Goal: Task Accomplishment & Management: Complete application form

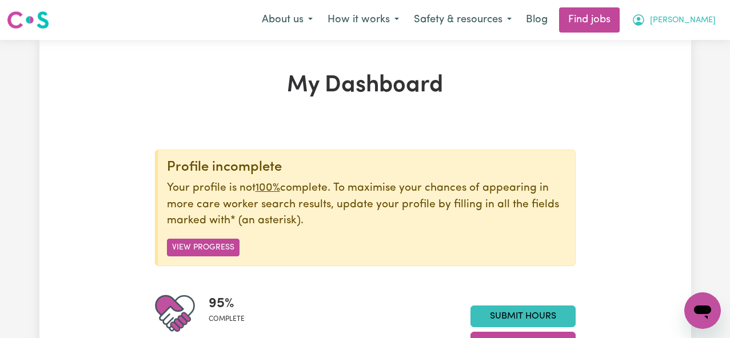
click at [640, 19] on icon "My Account" at bounding box center [638, 19] width 3 height 4
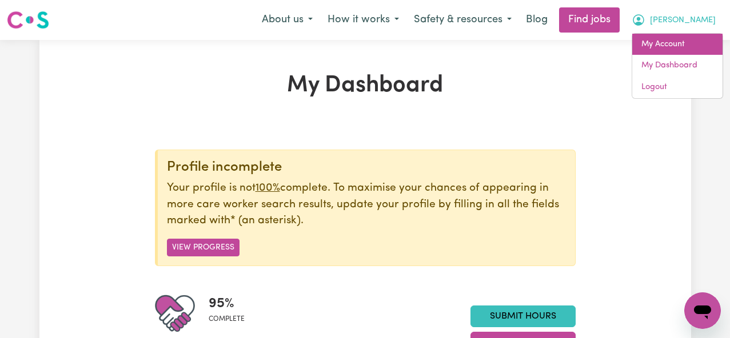
click at [694, 48] on link "My Account" at bounding box center [677, 45] width 90 height 22
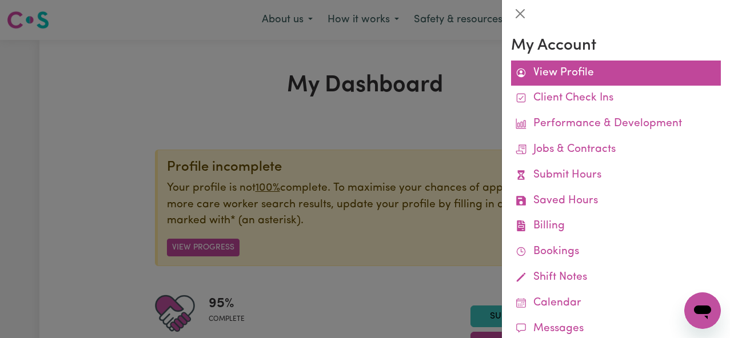
click at [611, 64] on link "View Profile" at bounding box center [616, 74] width 210 height 26
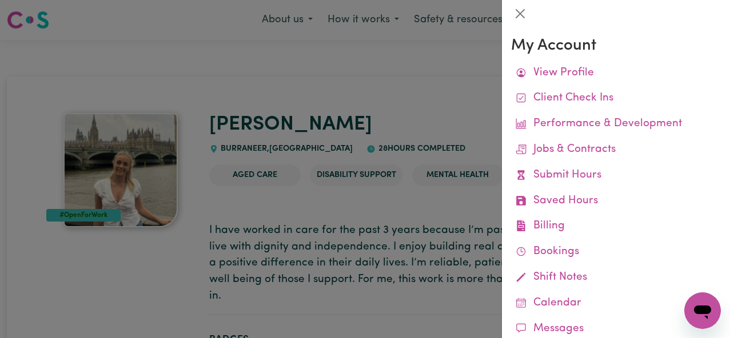
click at [408, 217] on div at bounding box center [365, 169] width 730 height 338
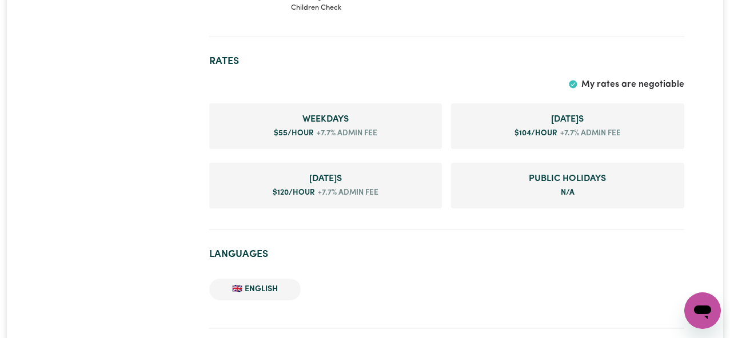
scroll to position [768, 0]
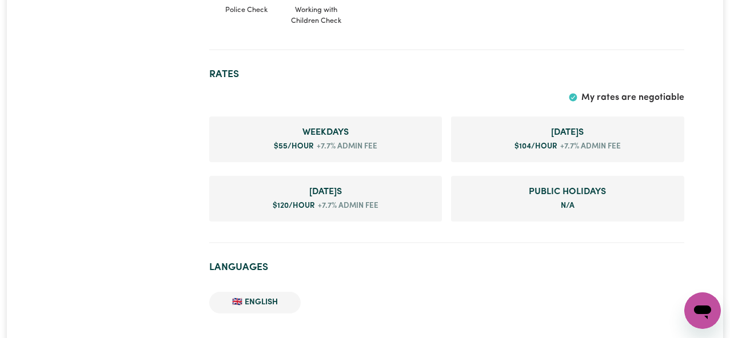
click at [554, 157] on ul "Weekday s $ 55 /hour +7.7% admin fee Saturday s $ 104 /hour +7.7% admin fee Sun…" at bounding box center [446, 169] width 475 height 110
click at [559, 176] on li "Public Holiday s N/A" at bounding box center [567, 199] width 233 height 46
click at [560, 193] on li "Public Holiday s N/A" at bounding box center [567, 199] width 233 height 46
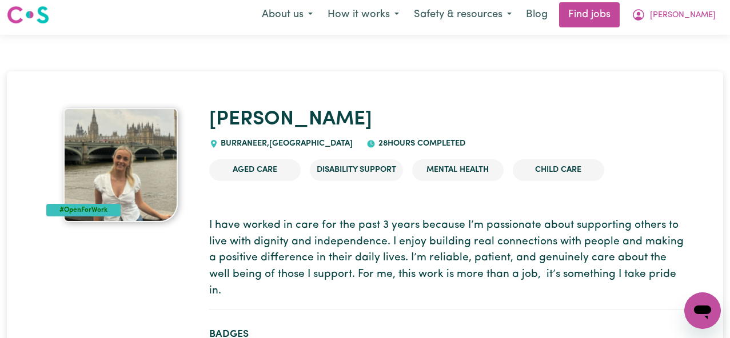
scroll to position [0, 0]
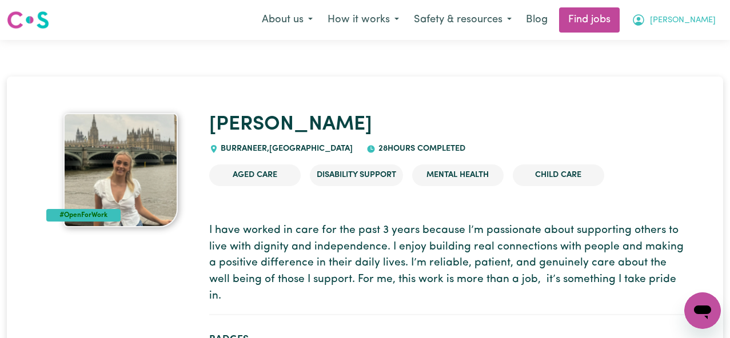
click at [703, 22] on span "[PERSON_NAME]" at bounding box center [683, 20] width 66 height 13
click at [701, 22] on span "[PERSON_NAME]" at bounding box center [683, 20] width 66 height 13
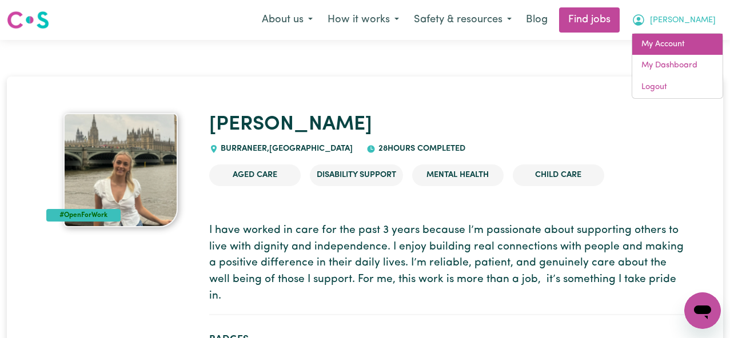
click at [680, 41] on link "My Account" at bounding box center [677, 45] width 90 height 22
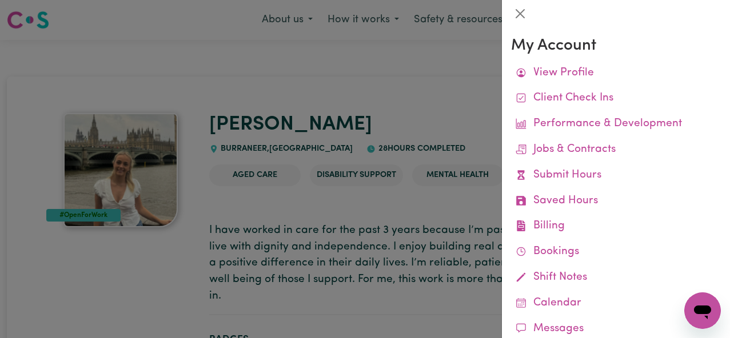
click at [411, 153] on div at bounding box center [365, 169] width 730 height 338
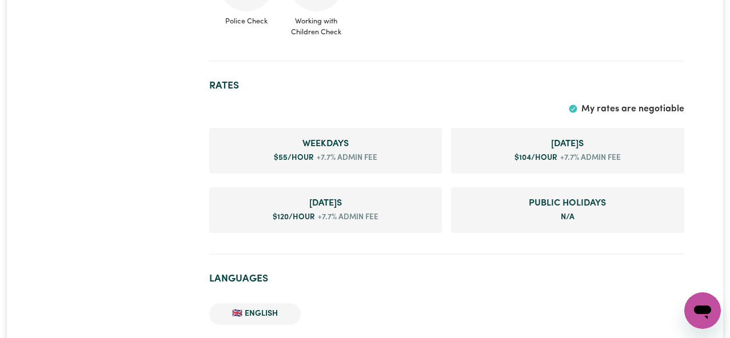
scroll to position [750, 0]
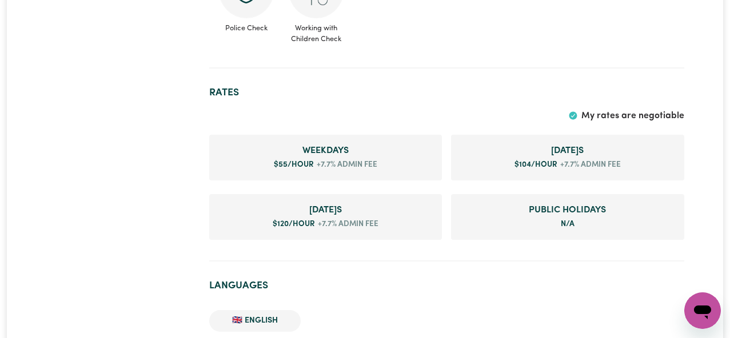
click at [607, 111] on span "My rates are negotiable" at bounding box center [632, 115] width 103 height 9
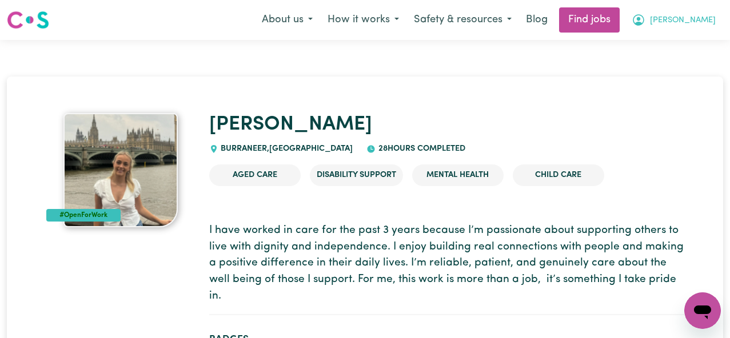
click at [704, 17] on span "[PERSON_NAME]" at bounding box center [683, 20] width 66 height 13
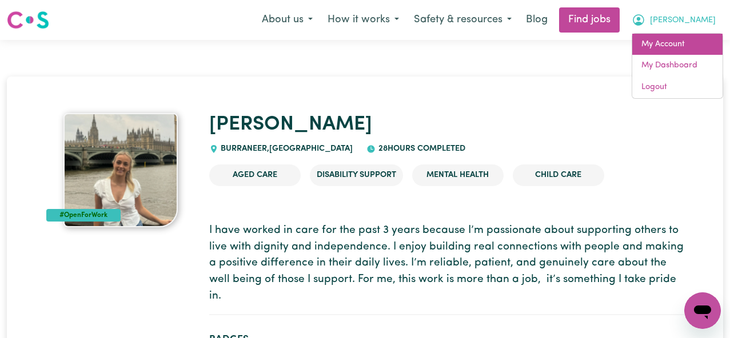
click at [687, 41] on link "My Account" at bounding box center [677, 45] width 90 height 22
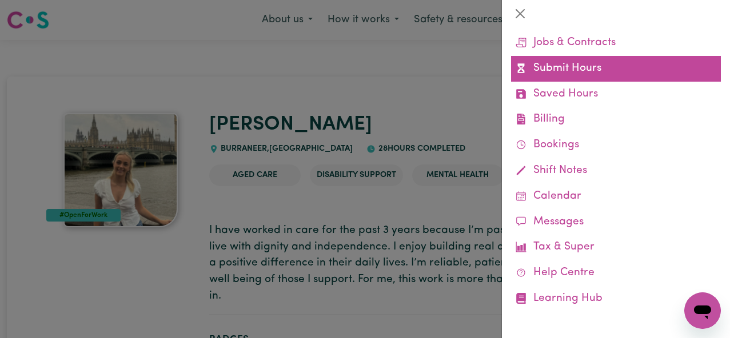
scroll to position [108, 0]
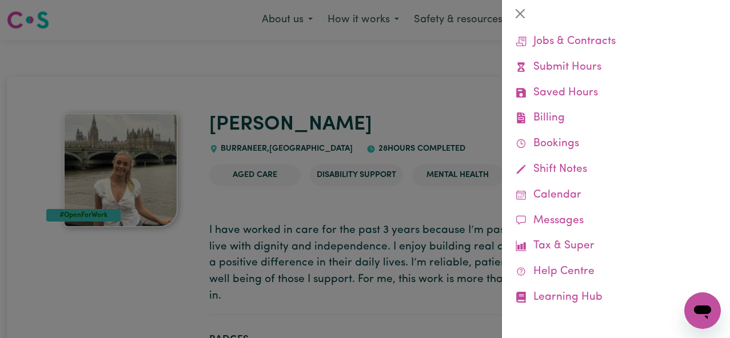
click at [466, 235] on div at bounding box center [365, 169] width 730 height 338
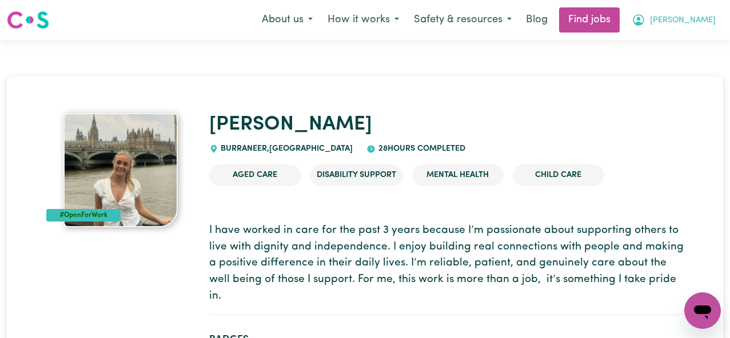
click at [716, 18] on button "[PERSON_NAME]" at bounding box center [673, 20] width 99 height 24
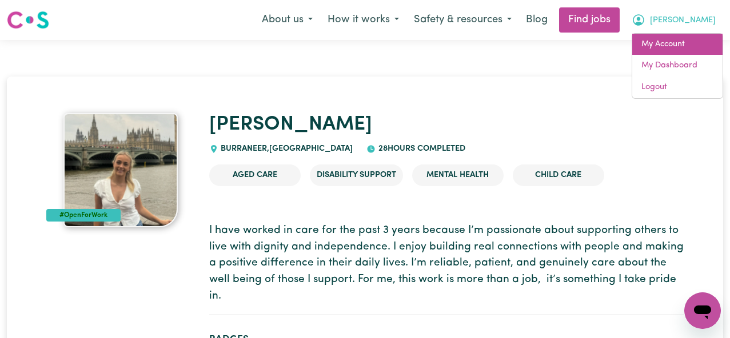
click at [695, 49] on link "My Account" at bounding box center [677, 45] width 90 height 22
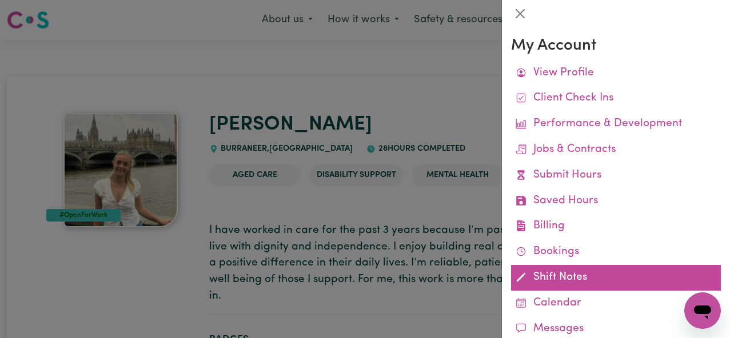
scroll to position [25, 0]
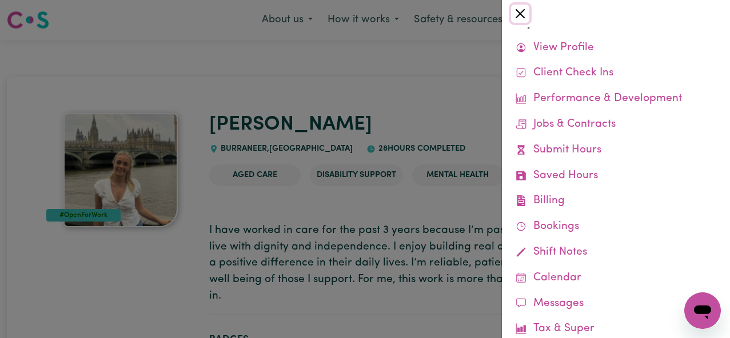
click at [521, 12] on button "Close" at bounding box center [520, 14] width 18 height 18
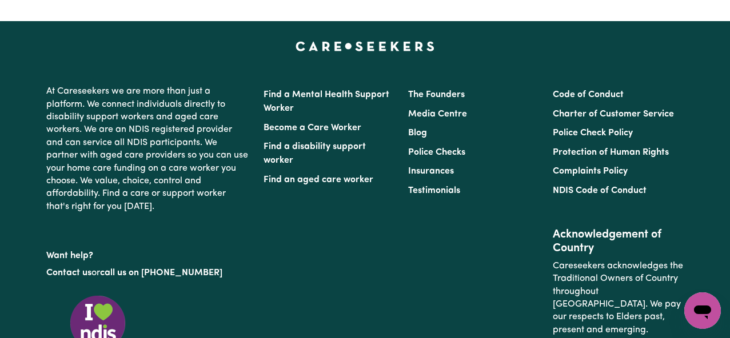
scroll to position [2398, 0]
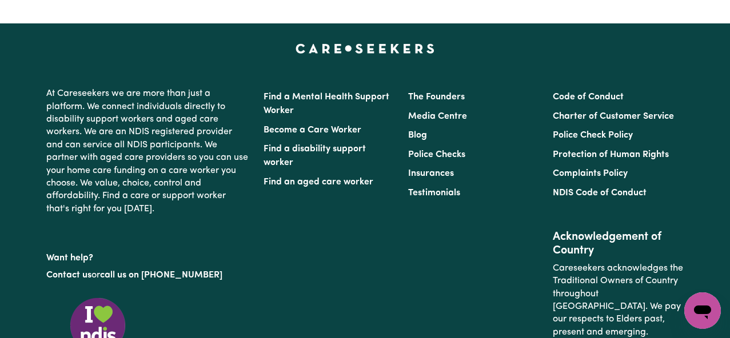
click at [480, 126] on li "Blog" at bounding box center [473, 135] width 131 height 19
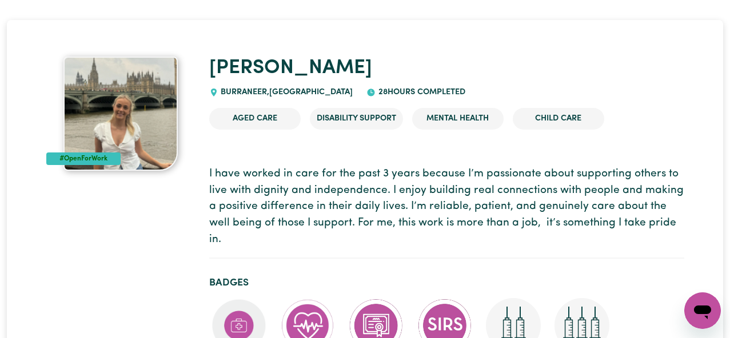
scroll to position [0, 0]
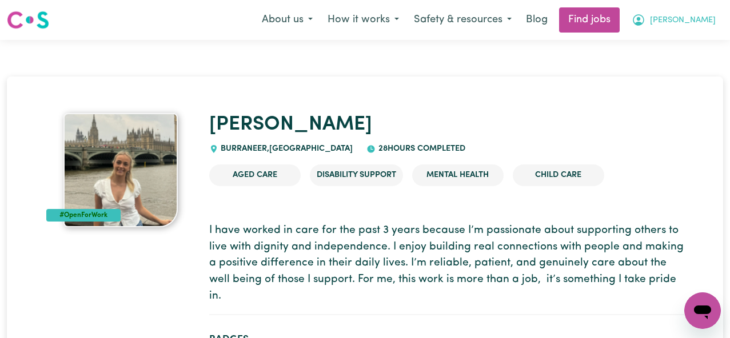
click at [721, 17] on button "[PERSON_NAME]" at bounding box center [673, 20] width 99 height 24
click at [35, 27] on img at bounding box center [28, 20] width 42 height 21
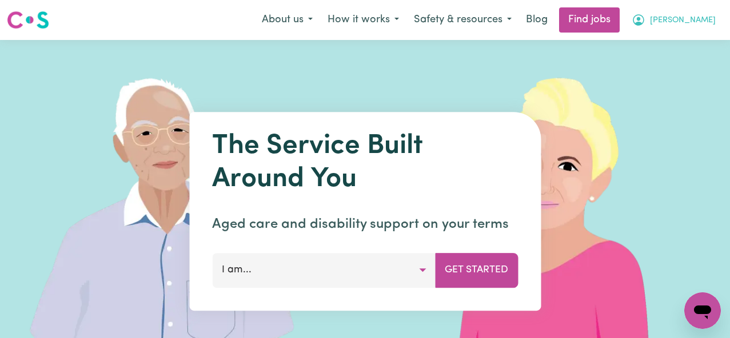
click at [696, 20] on button "[PERSON_NAME]" at bounding box center [673, 20] width 99 height 24
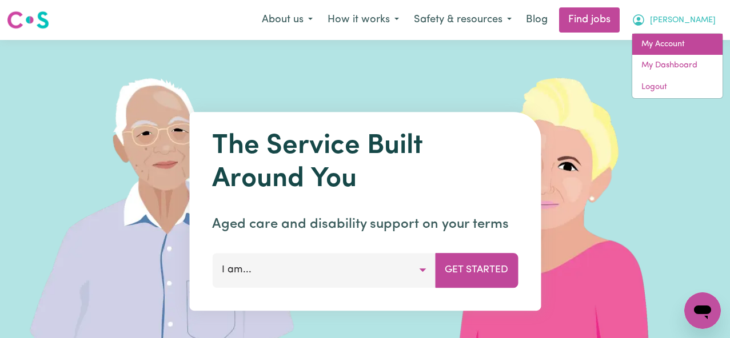
click at [677, 38] on link "My Account" at bounding box center [677, 45] width 90 height 22
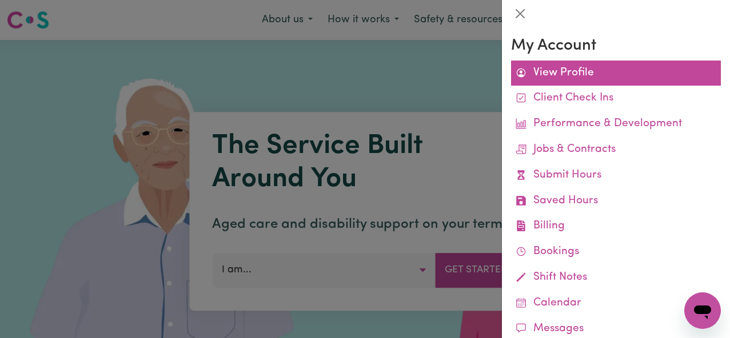
click at [541, 72] on link "View Profile" at bounding box center [616, 74] width 210 height 26
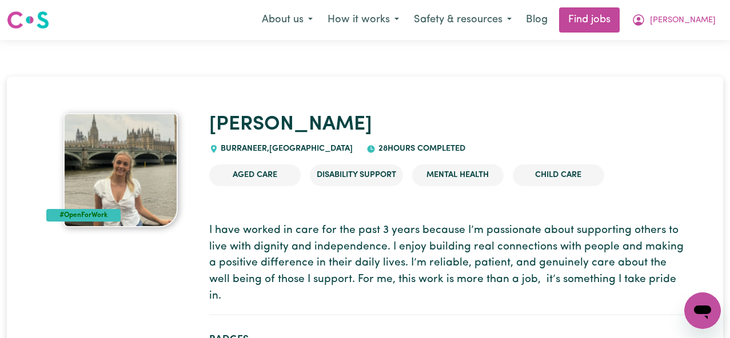
click at [714, 37] on nav "Menu About us How it works Safety & resources Blog Find jobs Jade" at bounding box center [365, 20] width 730 height 40
click at [702, 20] on span "[PERSON_NAME]" at bounding box center [683, 20] width 66 height 13
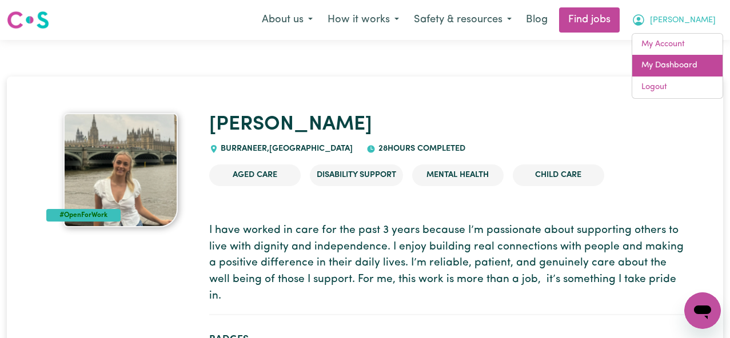
click at [682, 63] on link "My Dashboard" at bounding box center [677, 66] width 90 height 22
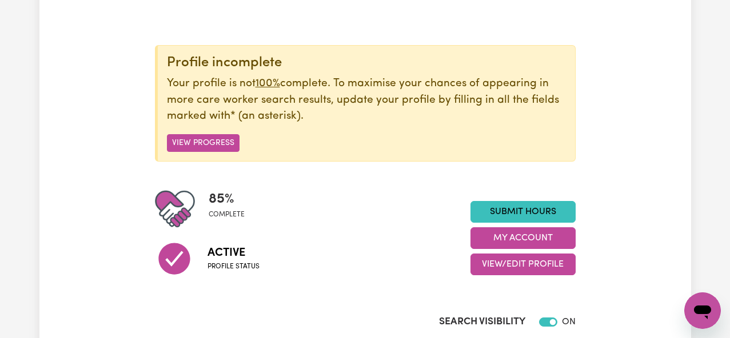
scroll to position [127, 0]
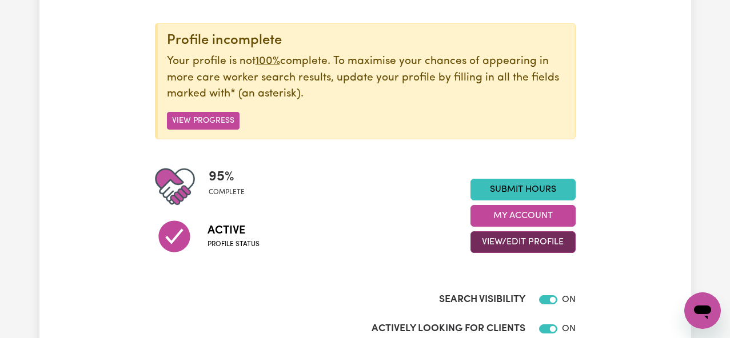
click at [551, 243] on button "View/Edit Profile" at bounding box center [523, 243] width 105 height 22
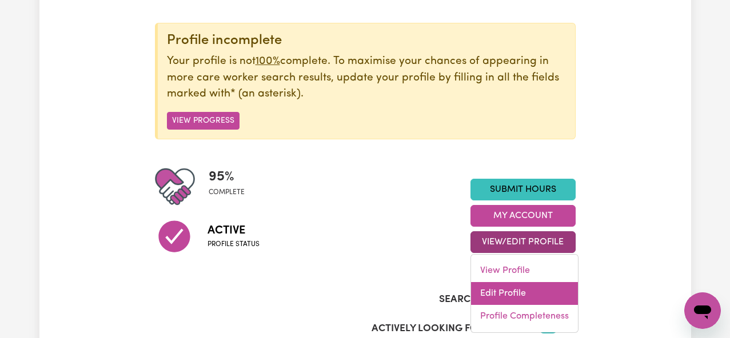
click at [517, 287] on link "Edit Profile" at bounding box center [524, 293] width 107 height 23
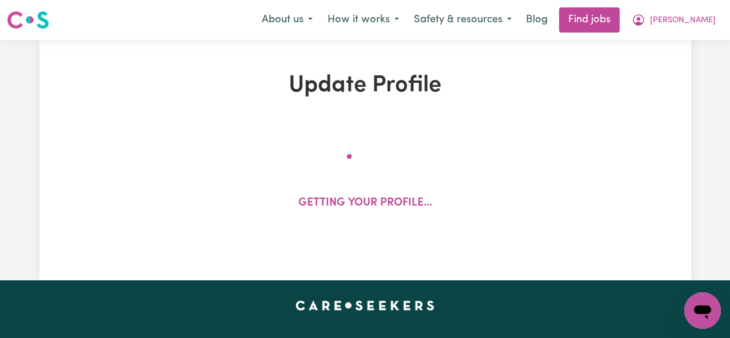
select select "female"
select select "Australian Citizen"
select select "Studying a healthcare related degree or qualification"
select select "55"
select select "104"
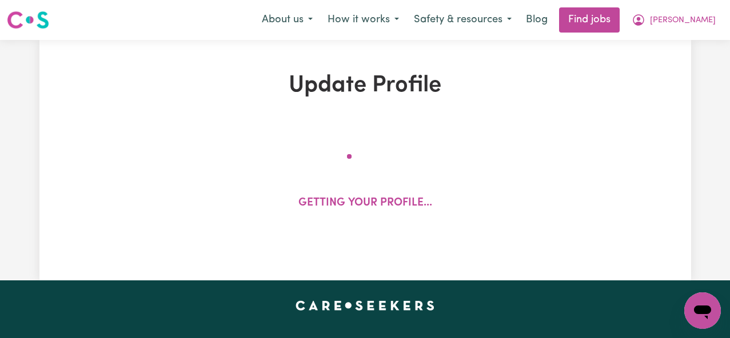
select select "120"
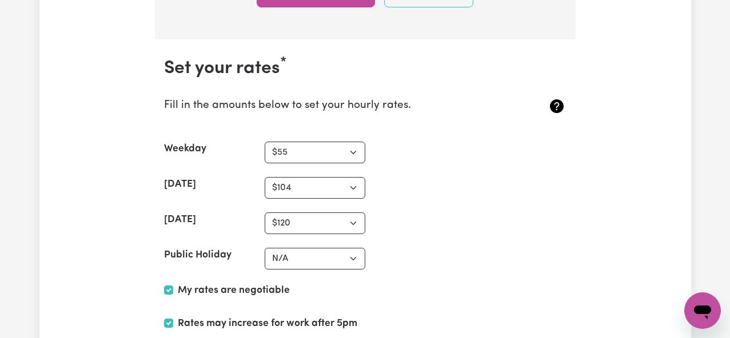
scroll to position [2694, 0]
click at [307, 258] on select "N/A $37 $38 $39 $40 $41 $42 $43 $44 $45 $46 $47 $48 $49 $50 $51 $52 $53 $54 $55…" at bounding box center [315, 259] width 101 height 22
click at [352, 152] on select "N/A $37 $38 $39 $40 $41 $42 $43 $44 $45 $46 $47 $48 $49 $50 $51 $52 $53 $54 $55…" at bounding box center [315, 152] width 101 height 22
click at [304, 151] on select "N/A $37 $38 $39 $40 $41 $42 $43 $44 $45 $46 $47 $48 $49 $50 $51 $52 $53 $54 $55…" at bounding box center [315, 152] width 101 height 22
click at [347, 154] on select "N/A $37 $38 $39 $40 $41 $42 $43 $44 $45 $46 $47 $48 $49 $50 $51 $52 $53 $54 $55…" at bounding box center [315, 152] width 101 height 22
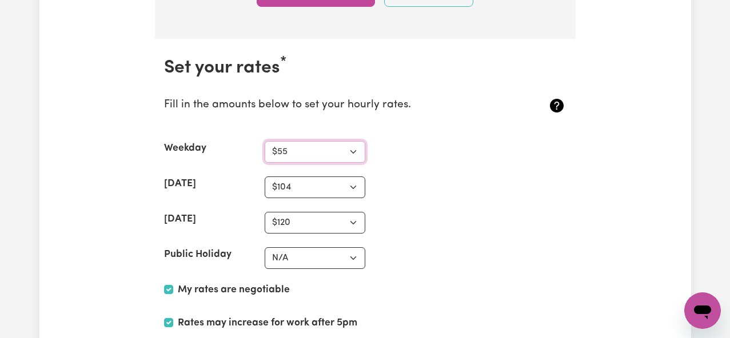
select select "65"
click at [265, 141] on select "N/A $37 $38 $39 $40 $41 $42 $43 $44 $45 $46 $47 $48 $49 $50 $51 $52 $53 $54 $55…" at bounding box center [315, 152] width 101 height 22
click at [322, 192] on select "N/A $37 $38 $39 $40 $41 $42 $43 $44 $45 $46 $47 $48 $49 $50 $51 $52 $53 $54 $55…" at bounding box center [315, 188] width 101 height 22
select select "105"
click at [265, 177] on select "N/A $37 $38 $39 $40 $41 $42 $43 $44 $45 $46 $47 $48 $49 $50 $51 $52 $53 $54 $55…" at bounding box center [315, 188] width 101 height 22
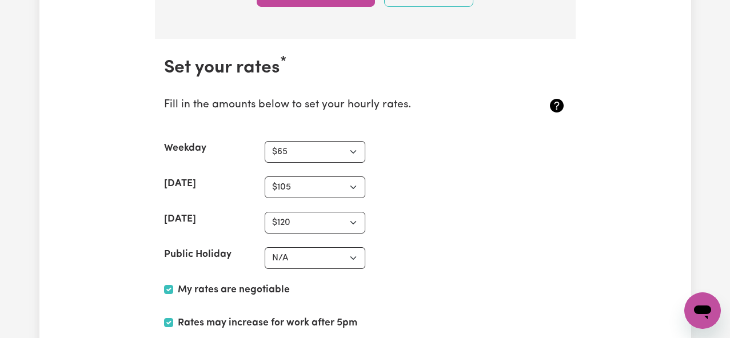
click at [399, 211] on section "Set your rates * Fill in the amounts below to set your hourly rates. Weekday N/…" at bounding box center [365, 240] width 421 height 402
click at [330, 150] on select "N/A $37 $38 $39 $40 $41 $42 $43 $44 $45 $46 $47 $48 $49 $50 $51 $52 $53 $54 $55…" at bounding box center [315, 152] width 101 height 22
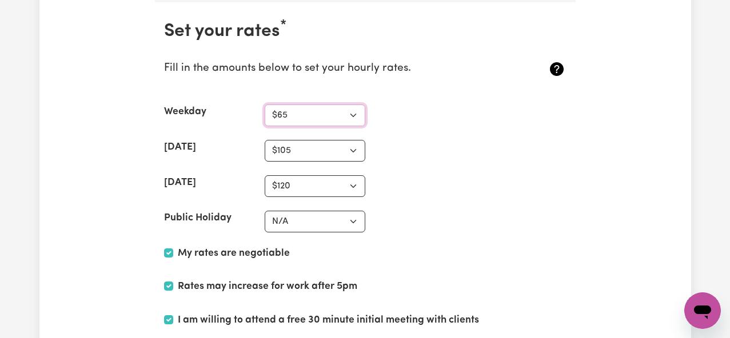
scroll to position [2749, 0]
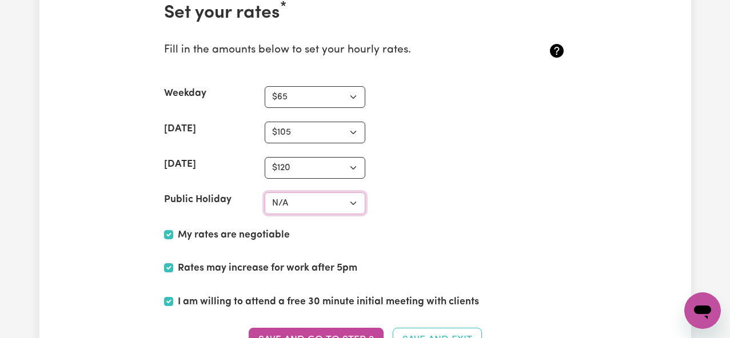
click at [316, 205] on select "N/A $37 $38 $39 $40 $41 $42 $43 $44 $45 $46 $47 $48 $49 $50 $51 $52 $53 $54 $55…" at bounding box center [315, 204] width 101 height 22
click at [300, 207] on select "N/A $37 $38 $39 $40 $41 $42 $43 $44 $45 $46 $47 $48 $49 $50 $51 $52 $53 $54 $55…" at bounding box center [315, 204] width 101 height 22
select select "150"
click at [265, 193] on select "N/A $37 $38 $39 $40 $41 $42 $43 $44 $45 $46 $47 $48 $49 $50 $51 $52 $53 $54 $55…" at bounding box center [315, 204] width 101 height 22
click at [451, 228] on section "Set your rates * Fill in the amounts below to set your hourly rates. Weekday N/…" at bounding box center [365, 185] width 421 height 402
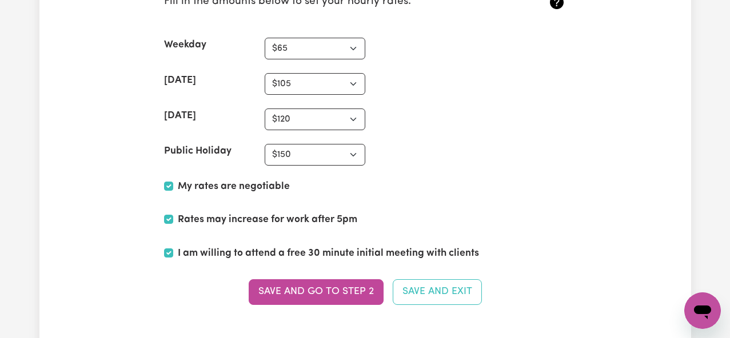
scroll to position [2813, 0]
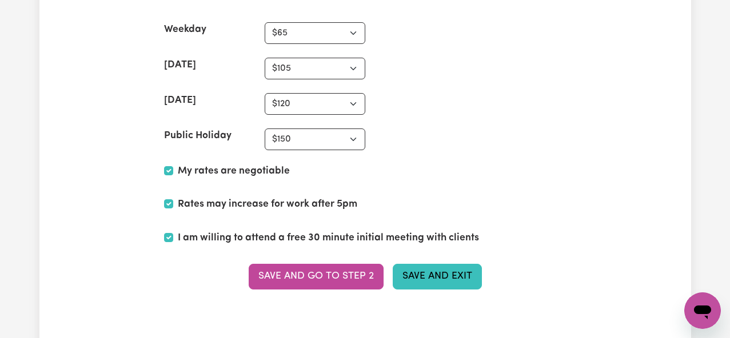
click at [447, 281] on button "Save and Exit" at bounding box center [437, 276] width 89 height 25
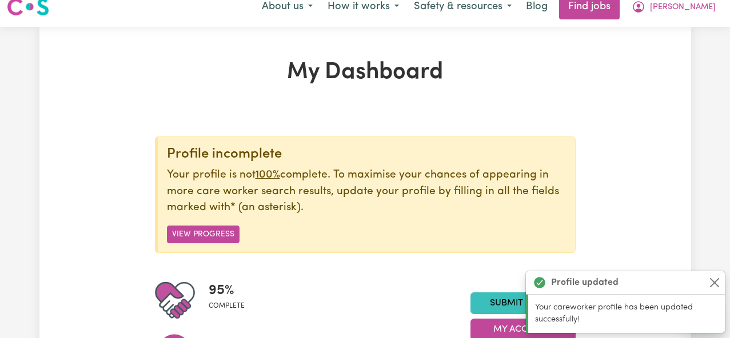
scroll to position [14, 0]
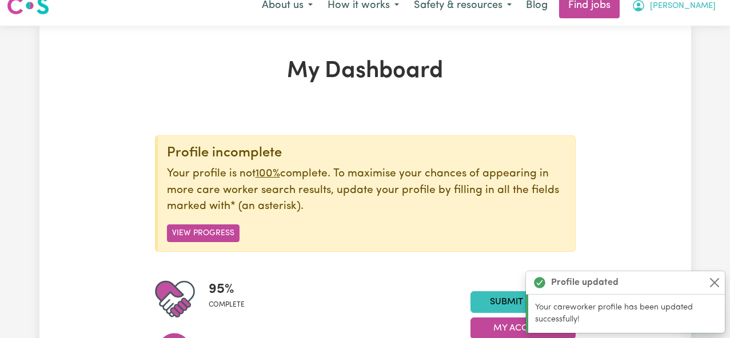
click at [708, 9] on span "[PERSON_NAME]" at bounding box center [683, 6] width 66 height 13
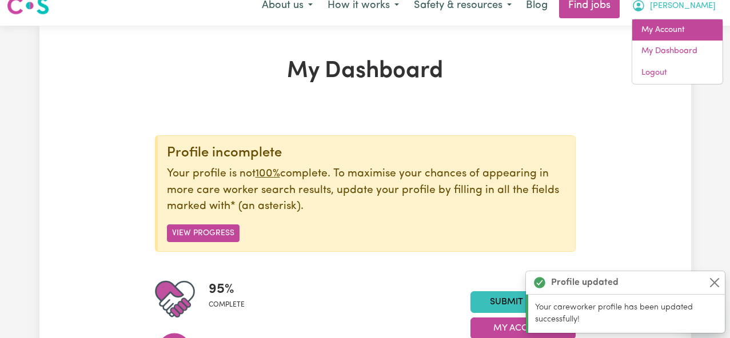
click at [685, 29] on link "My Account" at bounding box center [677, 30] width 90 height 22
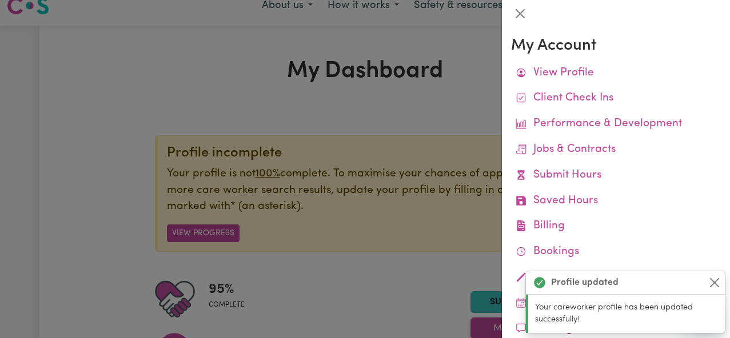
scroll to position [8, 0]
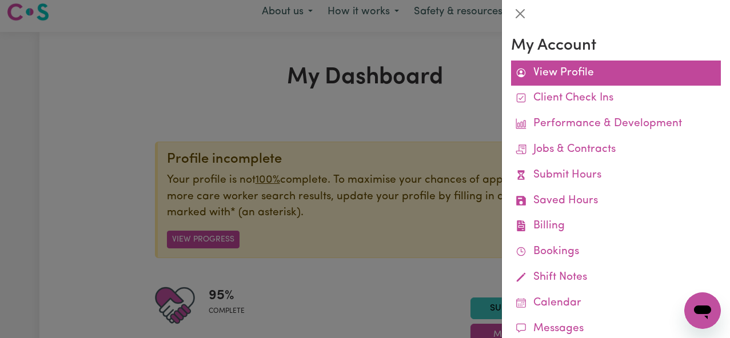
click at [599, 74] on link "View Profile" at bounding box center [616, 74] width 210 height 26
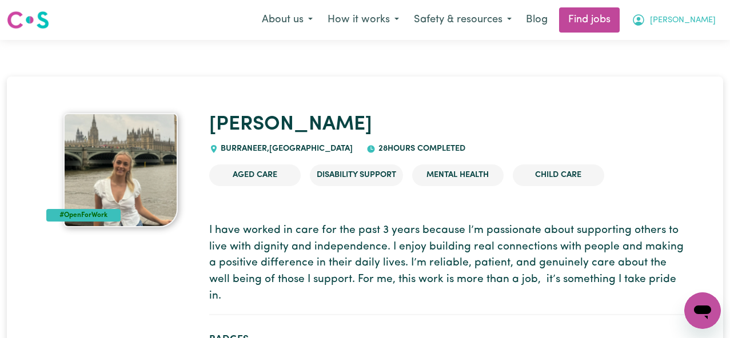
click at [704, 16] on span "[PERSON_NAME]" at bounding box center [683, 20] width 66 height 13
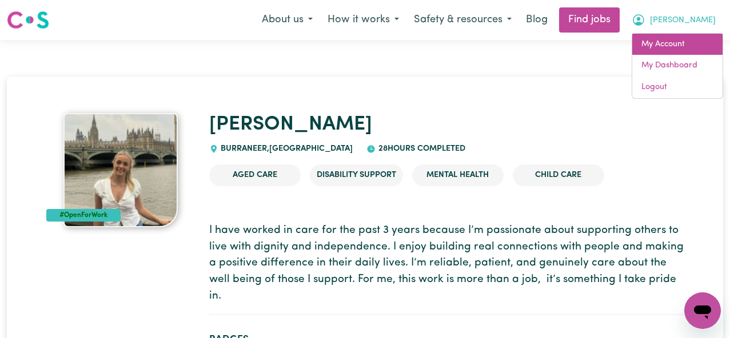
click at [687, 49] on link "My Account" at bounding box center [677, 45] width 90 height 22
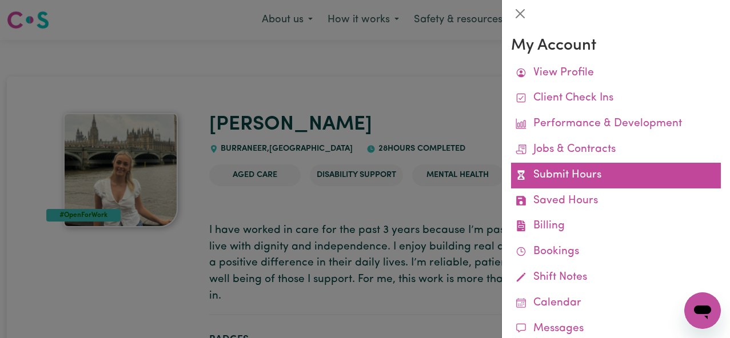
click at [612, 182] on link "Submit Hours" at bounding box center [616, 176] width 210 height 26
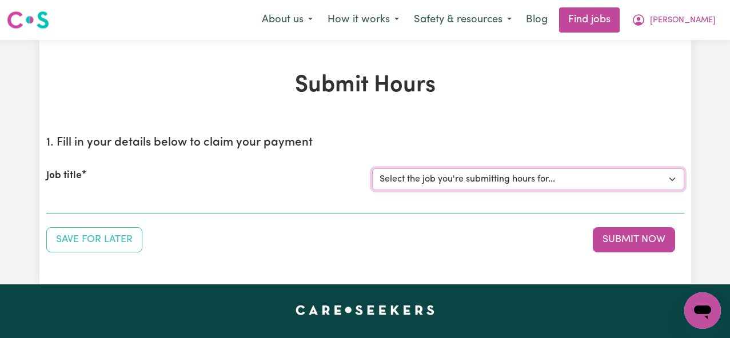
click at [465, 181] on select "Select the job you're submitting hours for... [[PERSON_NAME] (Rayne) Kalie] See…" at bounding box center [528, 180] width 312 height 22
select select "14860"
click at [372, 169] on select "Select the job you're submitting hours for... [[PERSON_NAME] (Rayne) Kalie] See…" at bounding box center [528, 180] width 312 height 22
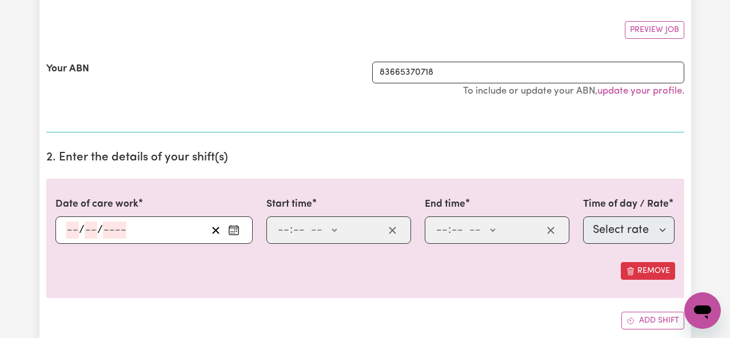
scroll to position [204, 0]
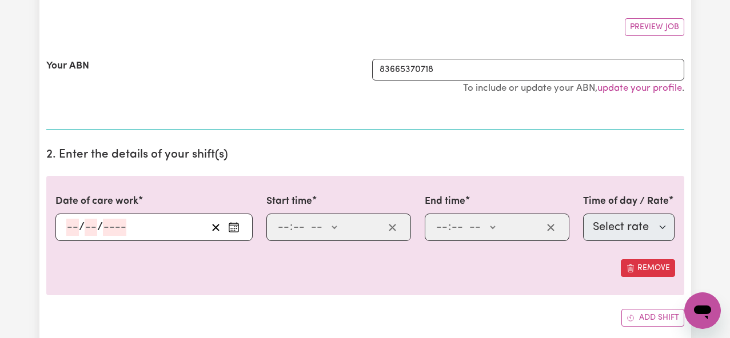
click at [63, 234] on div "/ /" at bounding box center [153, 227] width 197 height 27
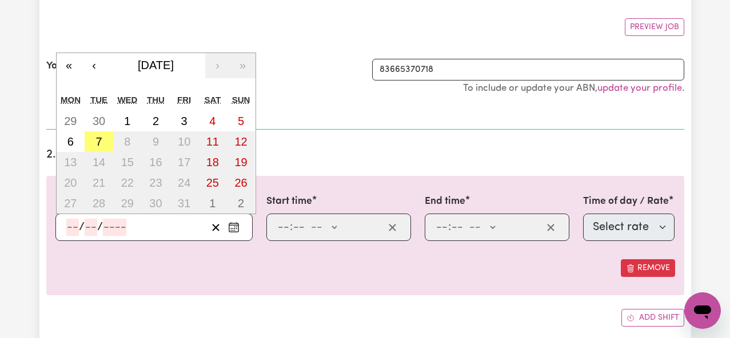
click at [74, 225] on input "number" at bounding box center [72, 227] width 13 height 17
type input "6"
type input "10"
type input "0002-10-06"
type input "2"
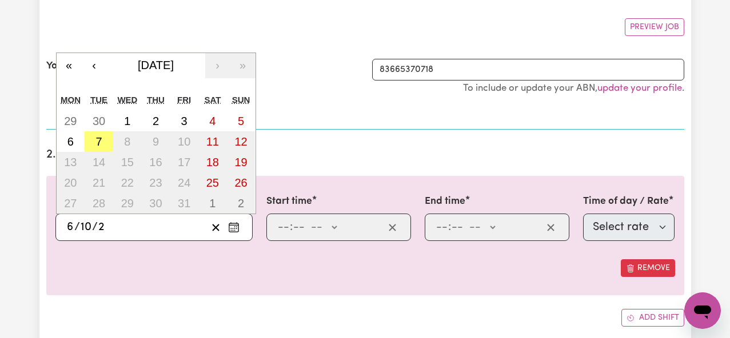
type input "0020-10-06"
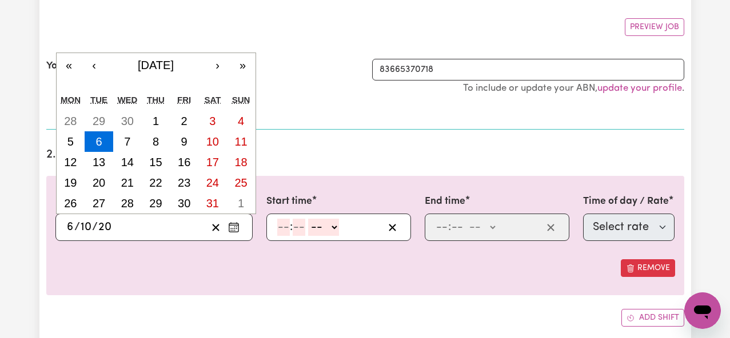
type input "202"
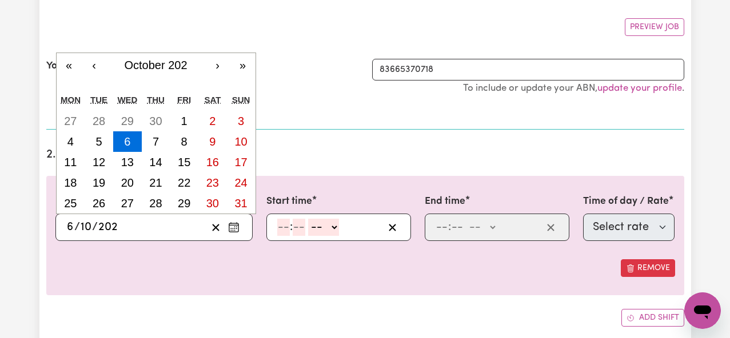
type input "[DATE]"
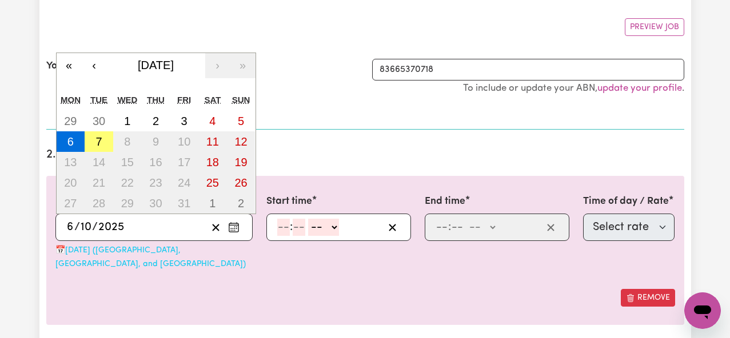
type input "2025"
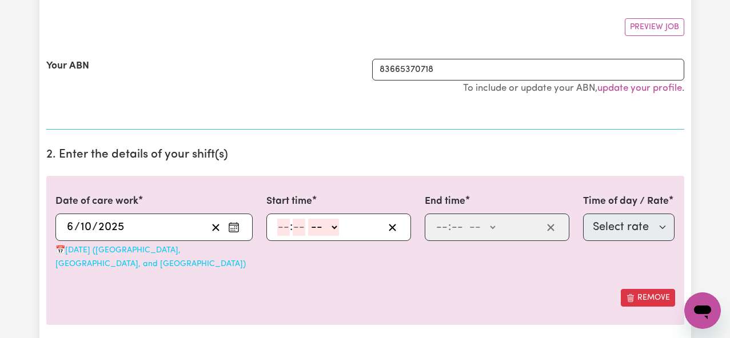
click at [317, 271] on div at bounding box center [365, 280] width 620 height 18
click at [285, 229] on input "number" at bounding box center [283, 227] width 13 height 17
type input "3"
type input "00"
click at [326, 230] on select "-- AM PM" at bounding box center [321, 227] width 31 height 17
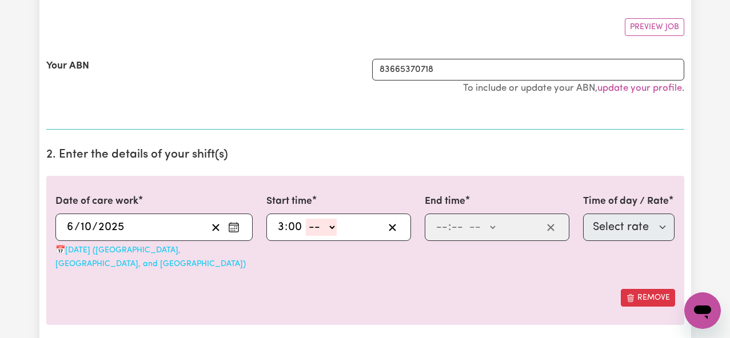
select select "pm"
click at [306, 219] on select "-- AM PM" at bounding box center [321, 227] width 31 height 17
type input "15:00"
type input "0"
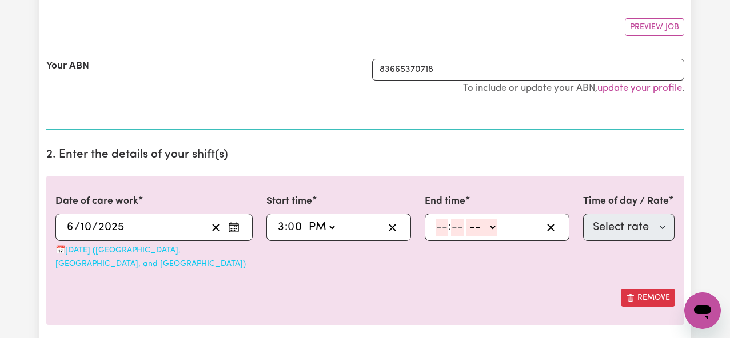
click at [445, 229] on input "number" at bounding box center [442, 227] width 13 height 17
type input "7"
type input "00"
click at [480, 227] on select "-- AM PM" at bounding box center [479, 227] width 31 height 17
select select "pm"
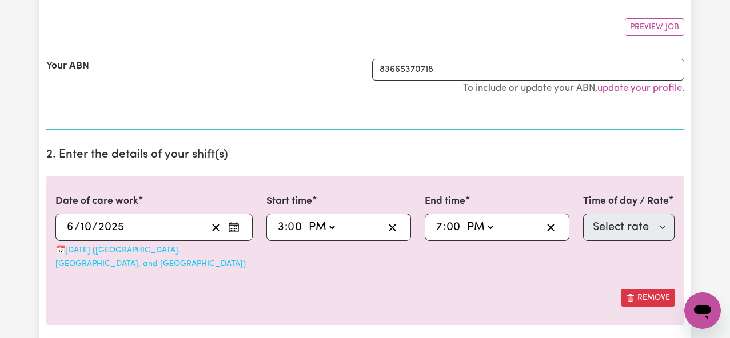
click at [464, 219] on select "-- AM PM" at bounding box center [479, 227] width 31 height 17
type input "19:00"
type input "0"
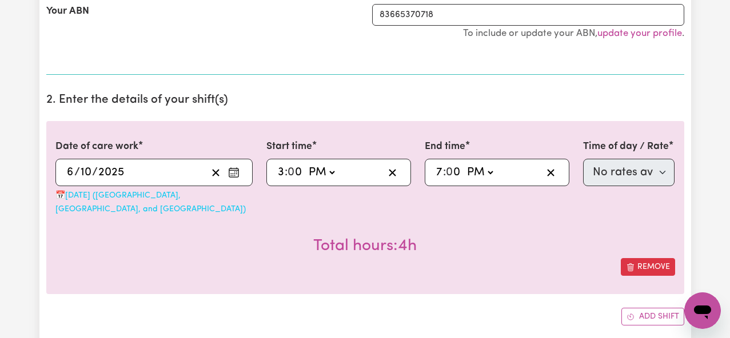
scroll to position [279, 0]
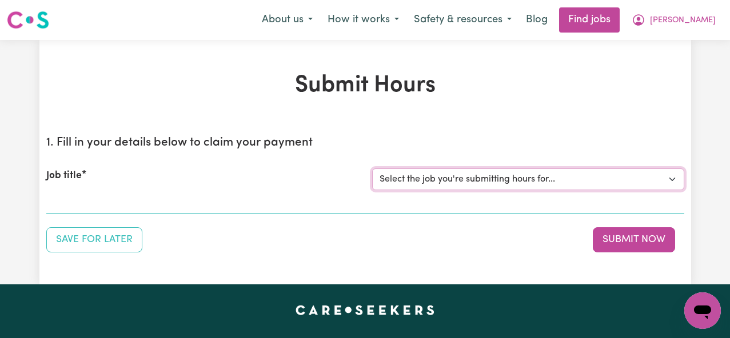
click at [430, 188] on select "Select the job you're submitting hours for... [[PERSON_NAME] (Rayne) Kalie] See…" at bounding box center [528, 180] width 312 height 22
select select "14860"
click at [372, 169] on select "Select the job you're submitting hours for... [[PERSON_NAME] (Rayne) Kalie] See…" at bounding box center [528, 180] width 312 height 22
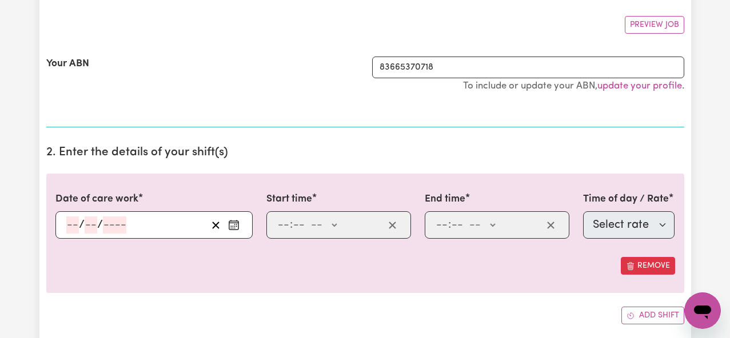
scroll to position [229, 0]
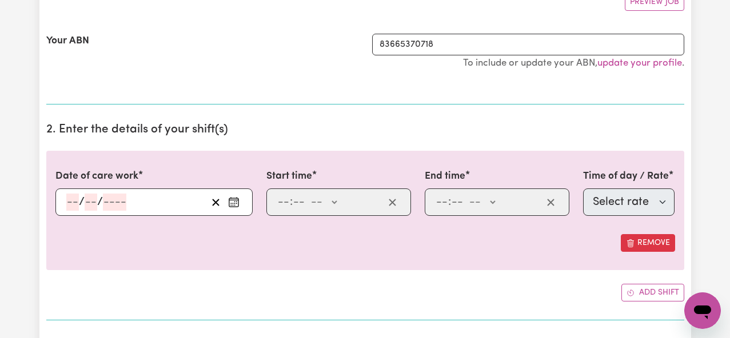
click at [68, 207] on input "number" at bounding box center [72, 202] width 13 height 17
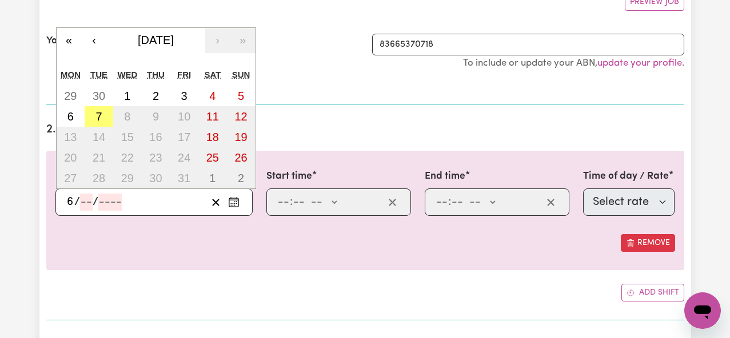
type input "6"
type input "10"
type input "0002-10-06"
type input "20"
type input "0020-10-06"
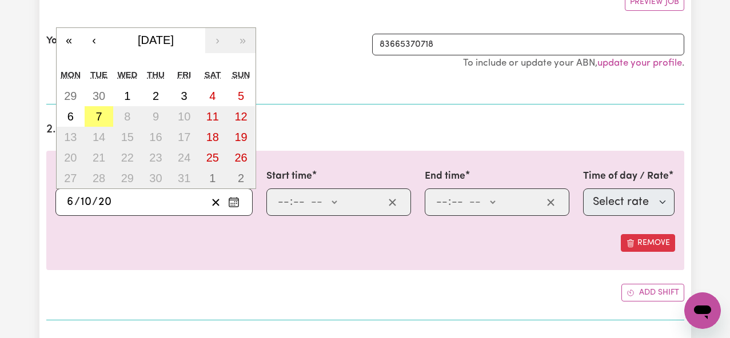
type input "202"
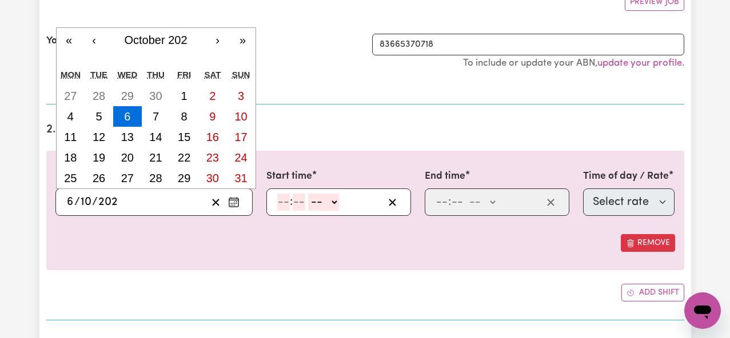
type input "[DATE]"
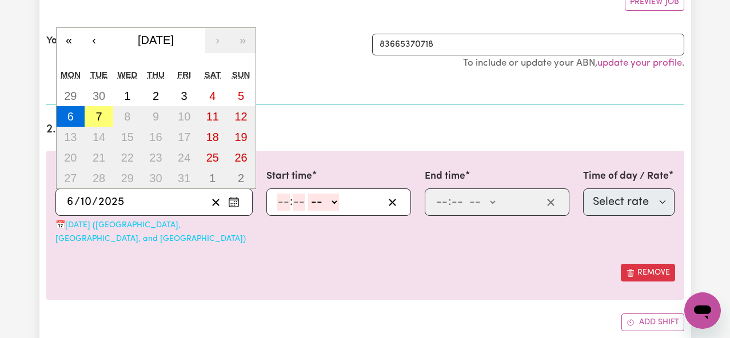
type input "2025"
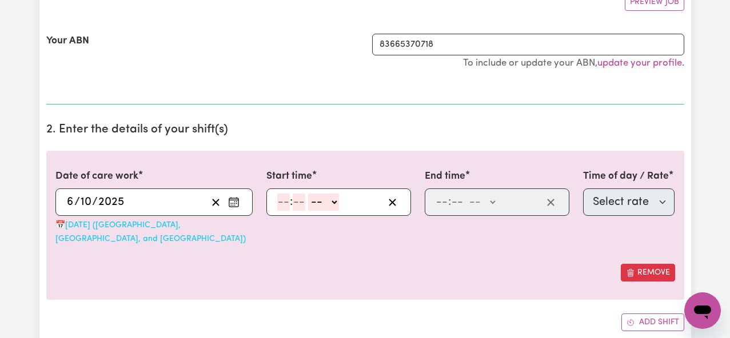
click at [418, 324] on section "2. Enter the details of your shift(s) Date of care work [DATE] [DATE] « ‹ [DATE…" at bounding box center [365, 232] width 638 height 237
click at [281, 199] on input "number" at bounding box center [283, 202] width 13 height 17
type input "3"
type input "00"
click at [332, 196] on select "-- AM PM" at bounding box center [321, 202] width 31 height 17
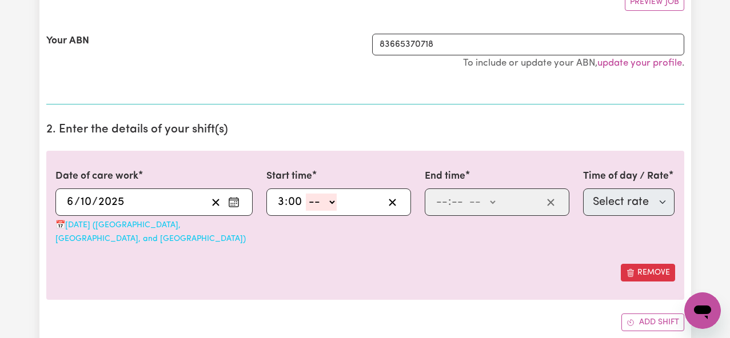
select select "pm"
click at [306, 194] on select "-- AM PM" at bounding box center [321, 202] width 31 height 17
type input "15:00"
type input "0"
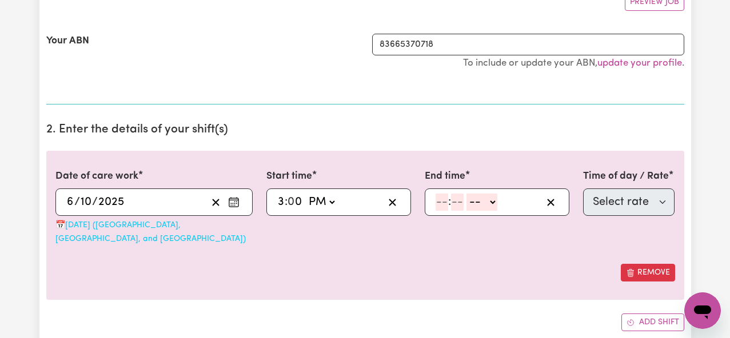
click at [441, 202] on input "number" at bounding box center [442, 202] width 13 height 17
type input "7"
type input "00"
click at [474, 204] on select "-- AM PM" at bounding box center [479, 202] width 31 height 17
select select "pm"
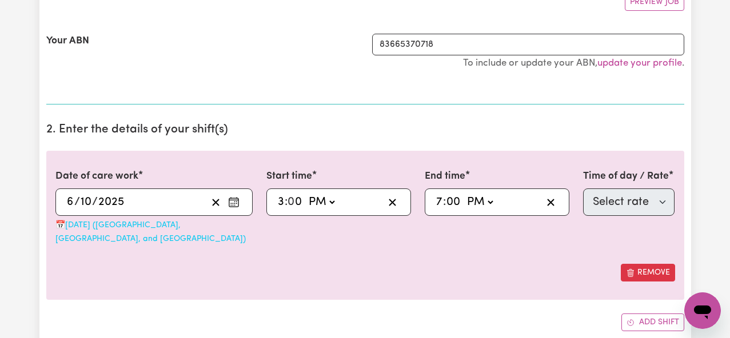
click at [464, 194] on select "-- AM PM" at bounding box center [479, 202] width 31 height 17
type input "19:00"
type input "0"
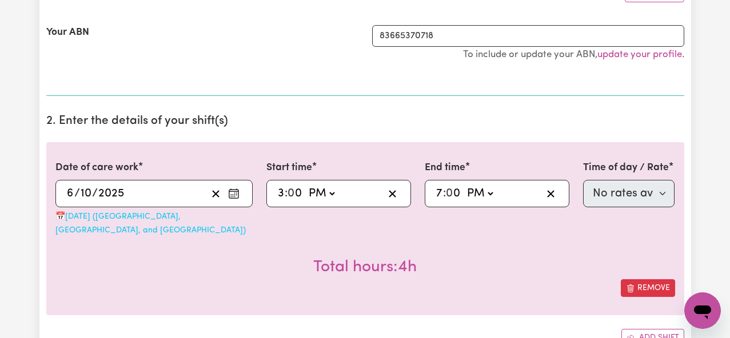
scroll to position [238, 0]
